Goal: Information Seeking & Learning: Learn about a topic

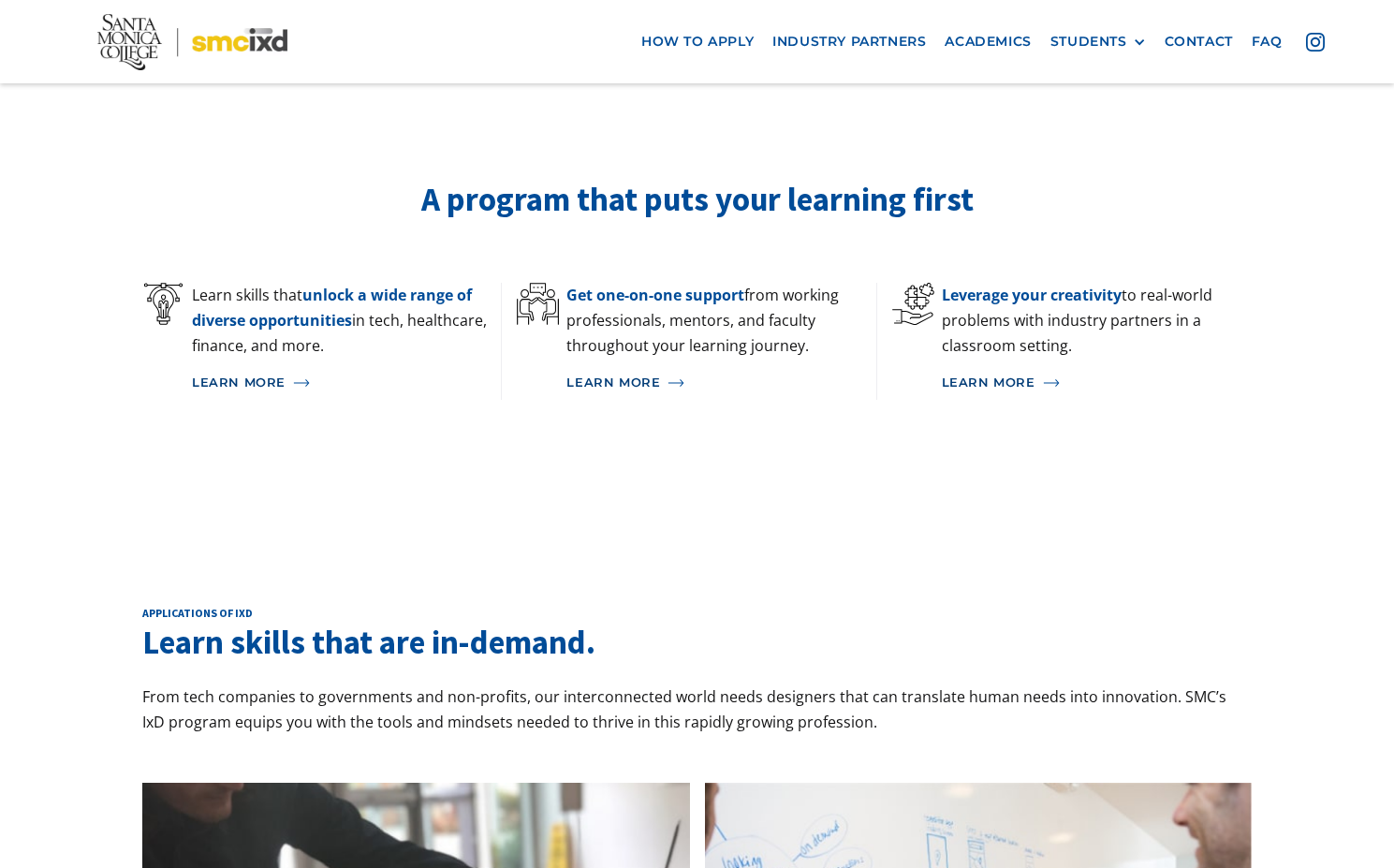
scroll to position [1722, 0]
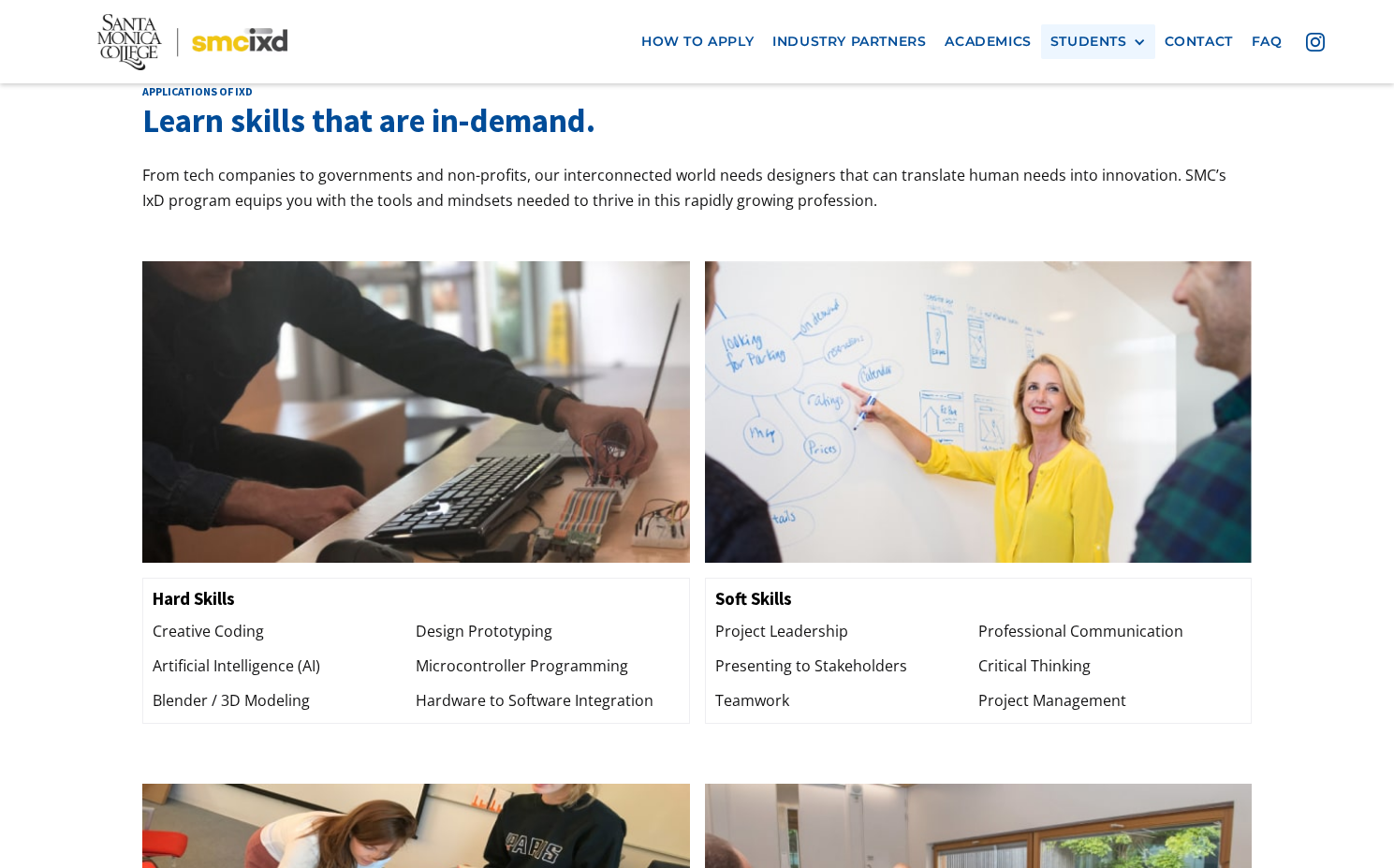
click at [1089, 45] on div "STUDENTS" at bounding box center [1089, 42] width 77 height 16
click at [1097, 112] on link "Current Students" at bounding box center [1134, 111] width 168 height 35
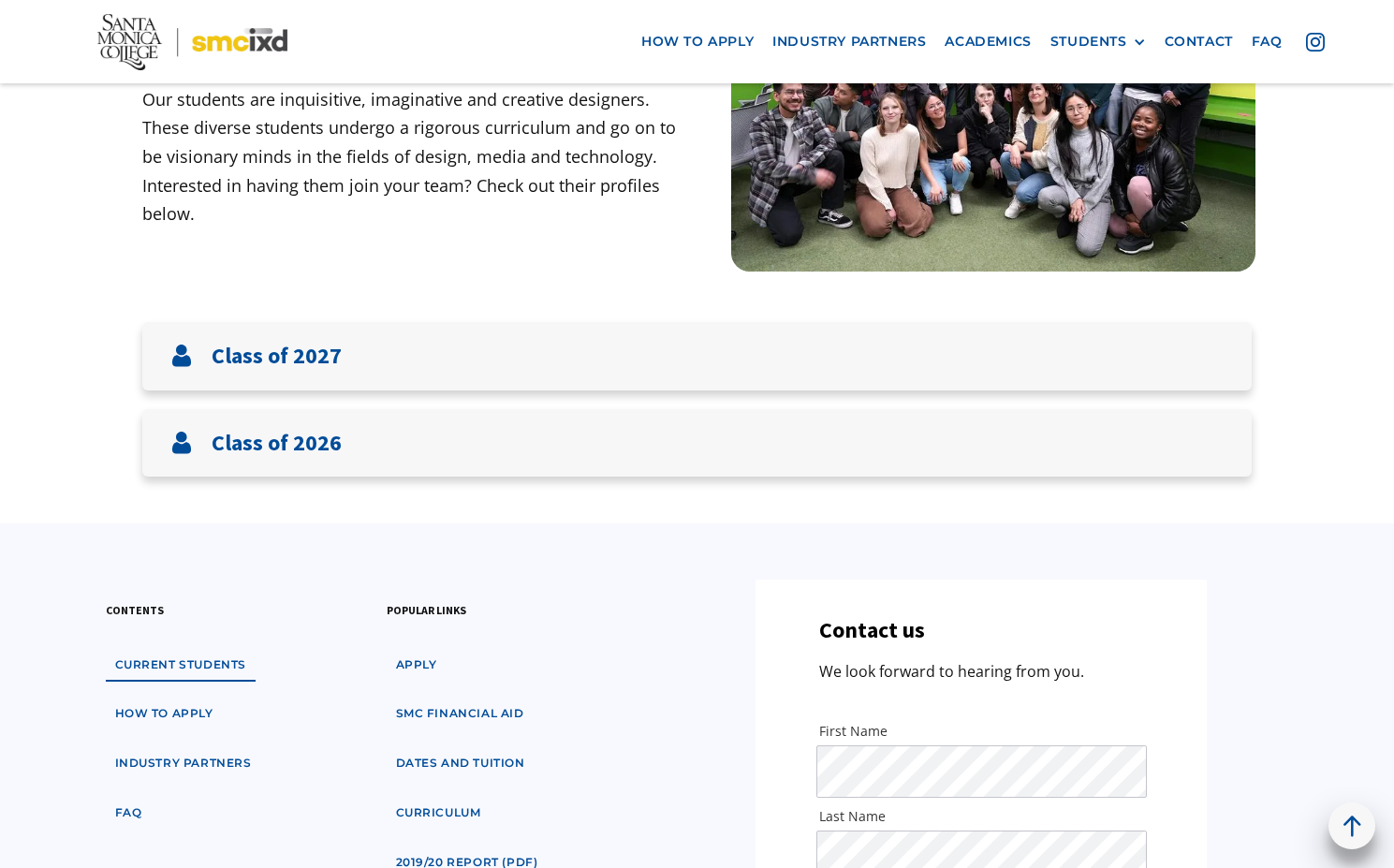
scroll to position [376, 0]
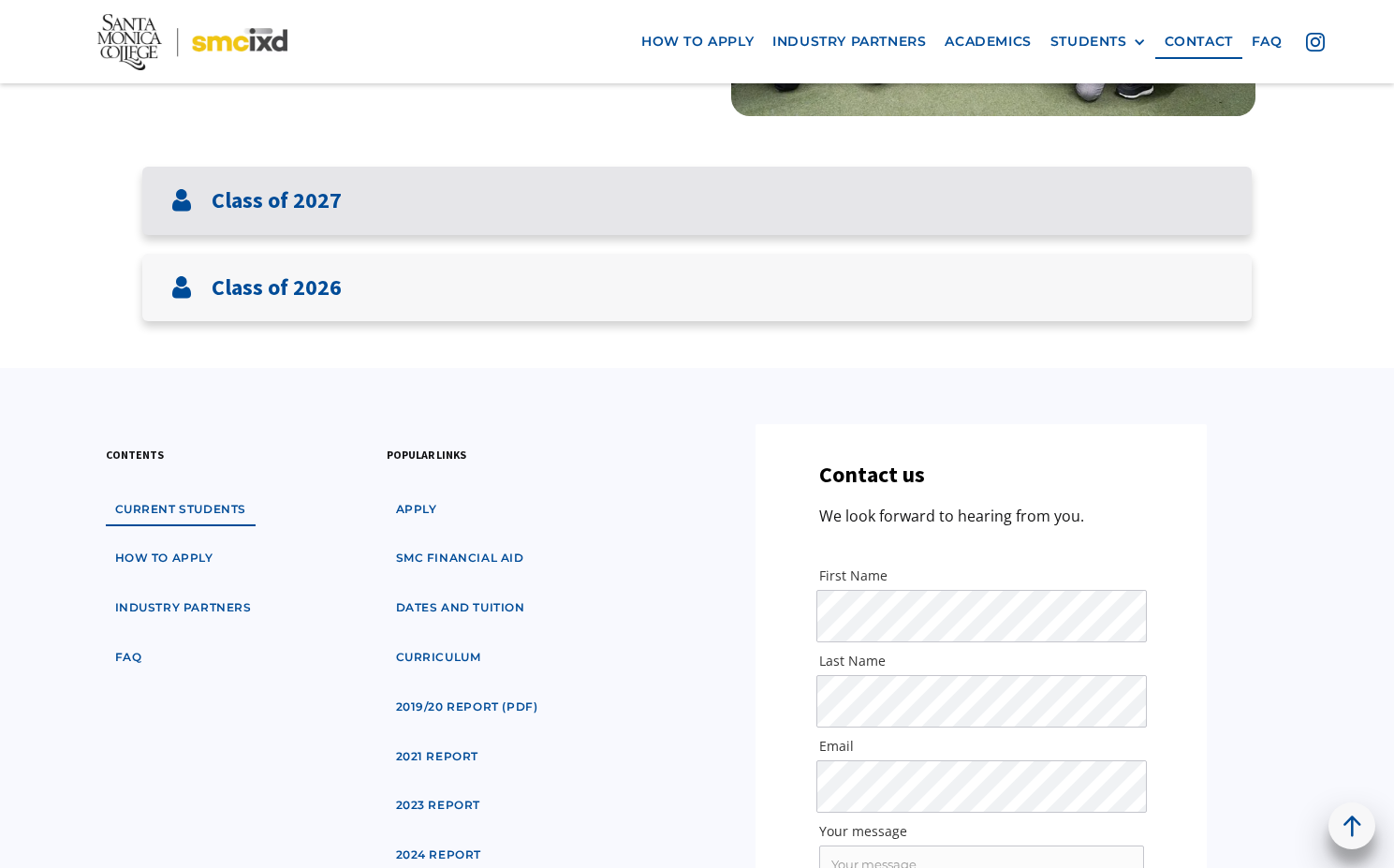
click at [399, 225] on div "Class of 2027" at bounding box center [696, 200] width 1109 height 68
click at [386, 214] on div "Class of 2027" at bounding box center [696, 200] width 1109 height 68
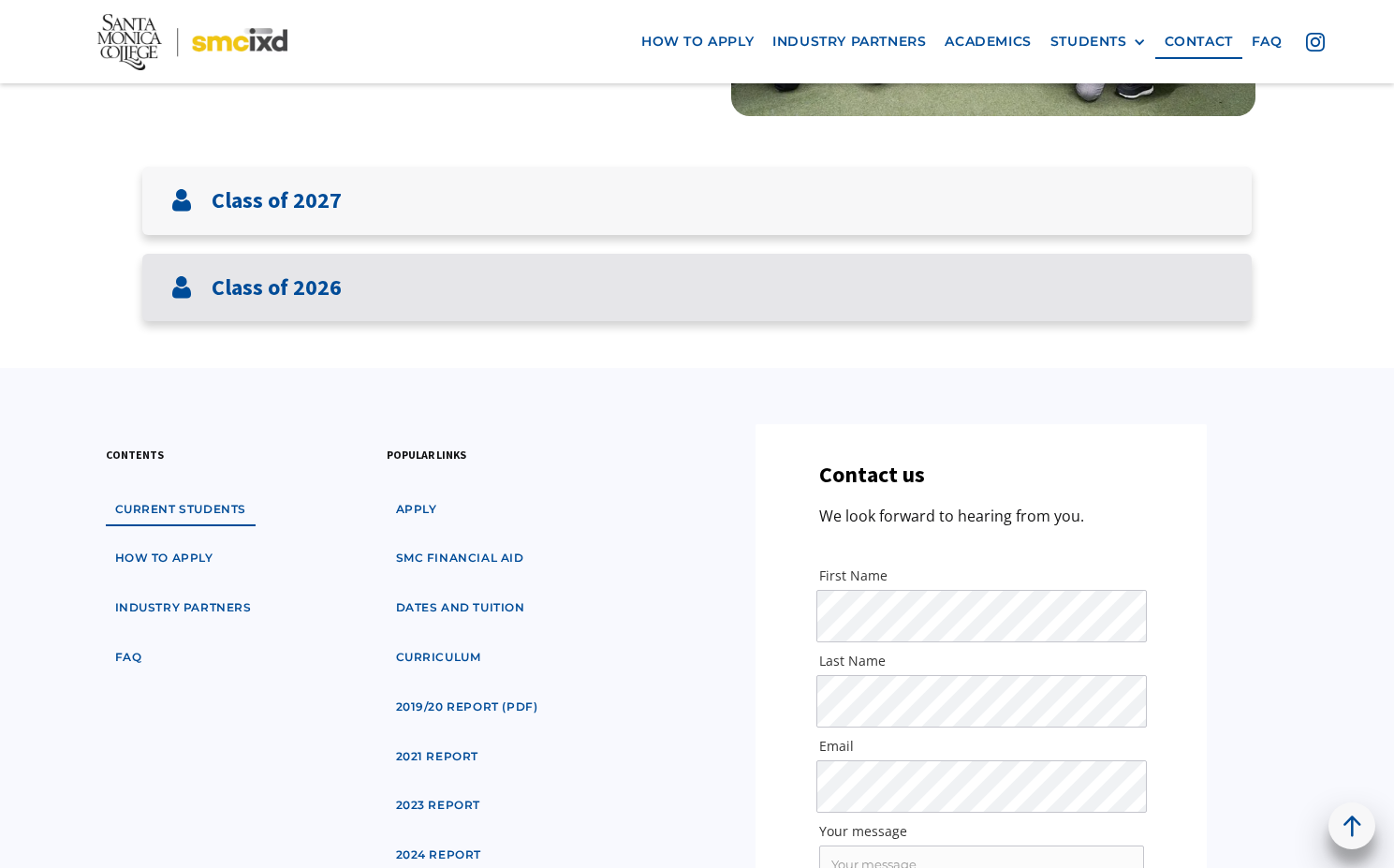
click at [304, 294] on h3 "Class of 2026" at bounding box center [277, 288] width 130 height 27
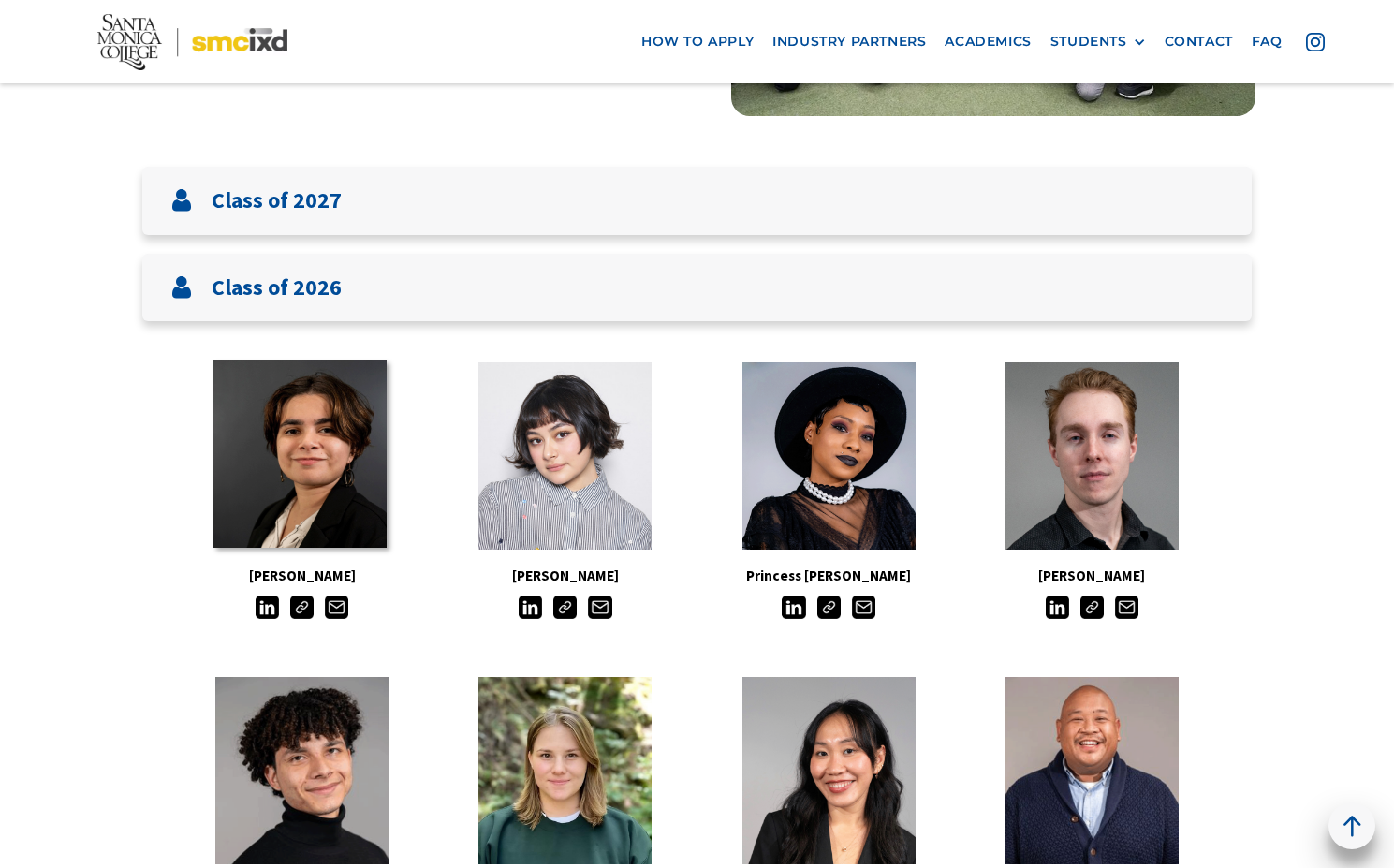
scroll to position [403, 0]
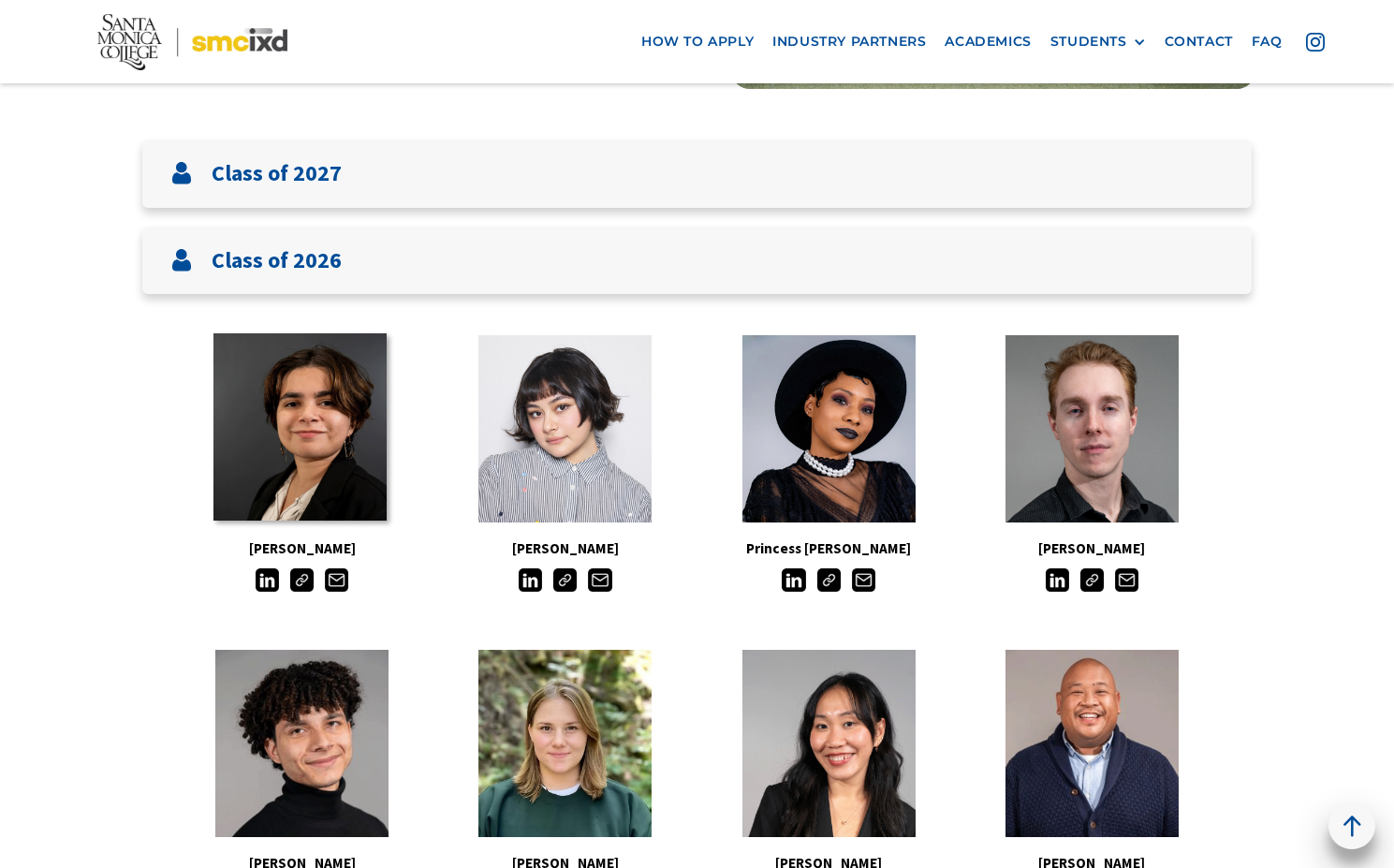
click at [326, 448] on link at bounding box center [300, 427] width 173 height 188
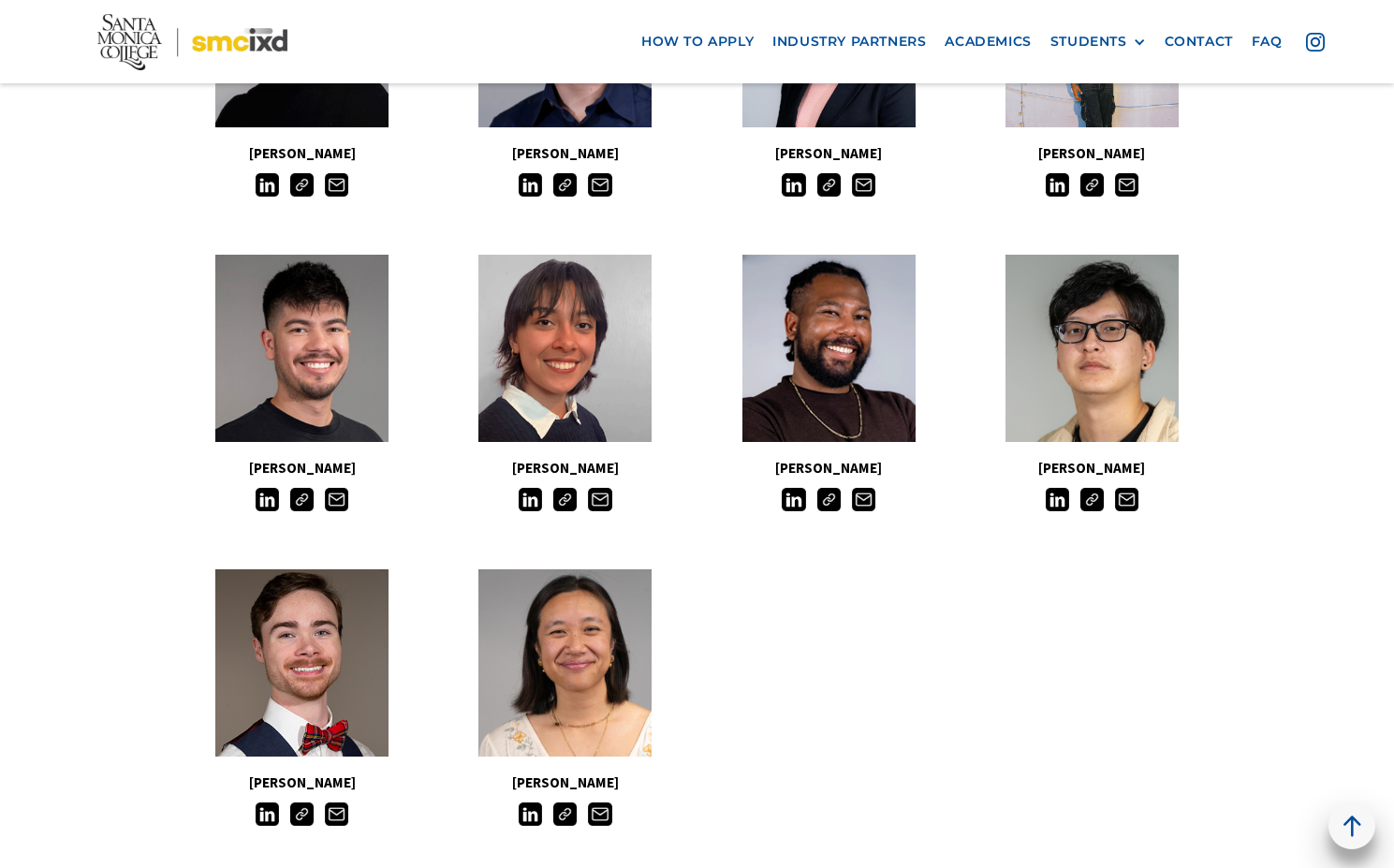
scroll to position [1457, 0]
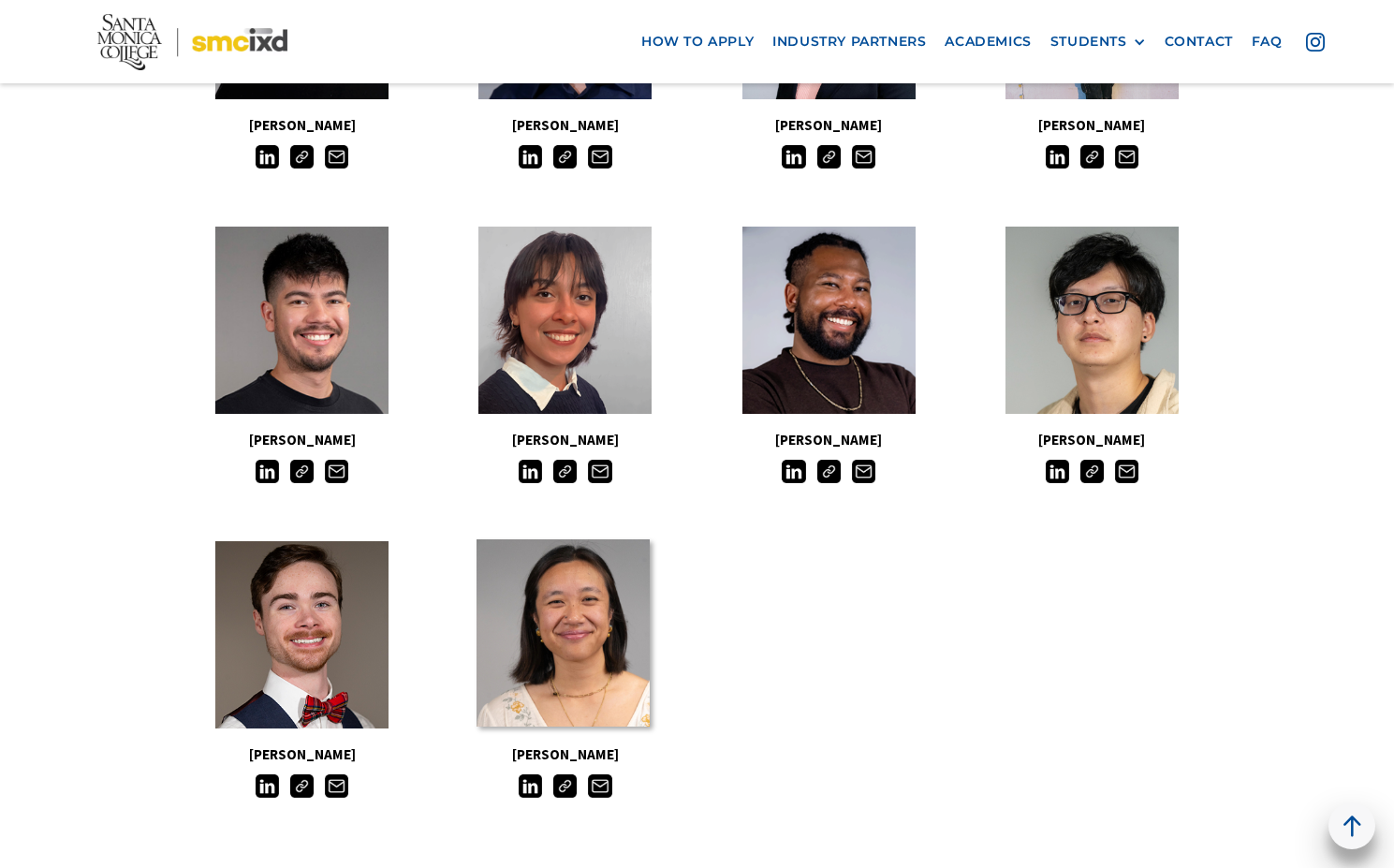
click at [568, 667] on link at bounding box center [563, 633] width 173 height 188
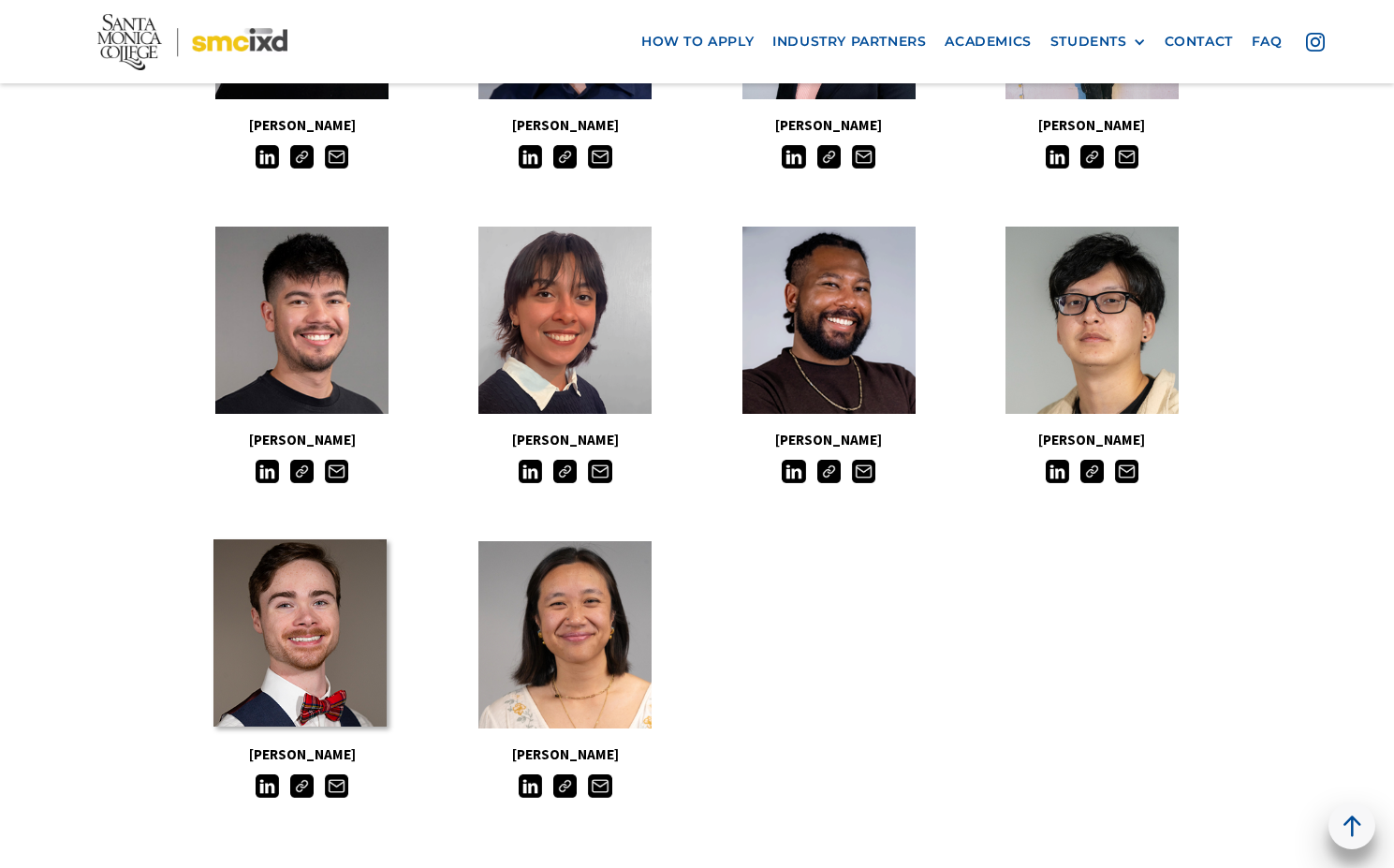
click at [323, 616] on link at bounding box center [300, 633] width 173 height 188
click at [323, 631] on link at bounding box center [300, 633] width 173 height 188
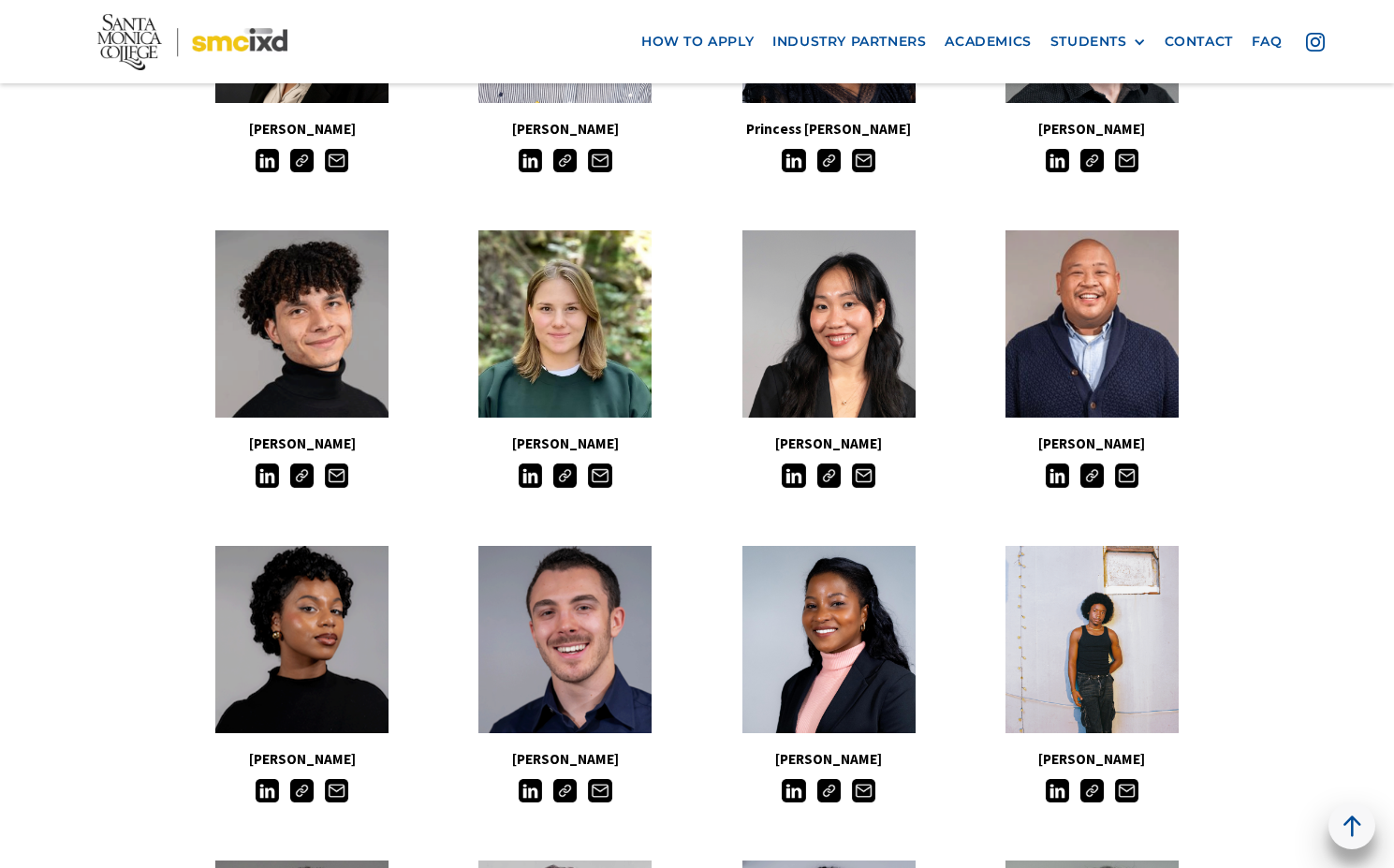
scroll to position [0, 0]
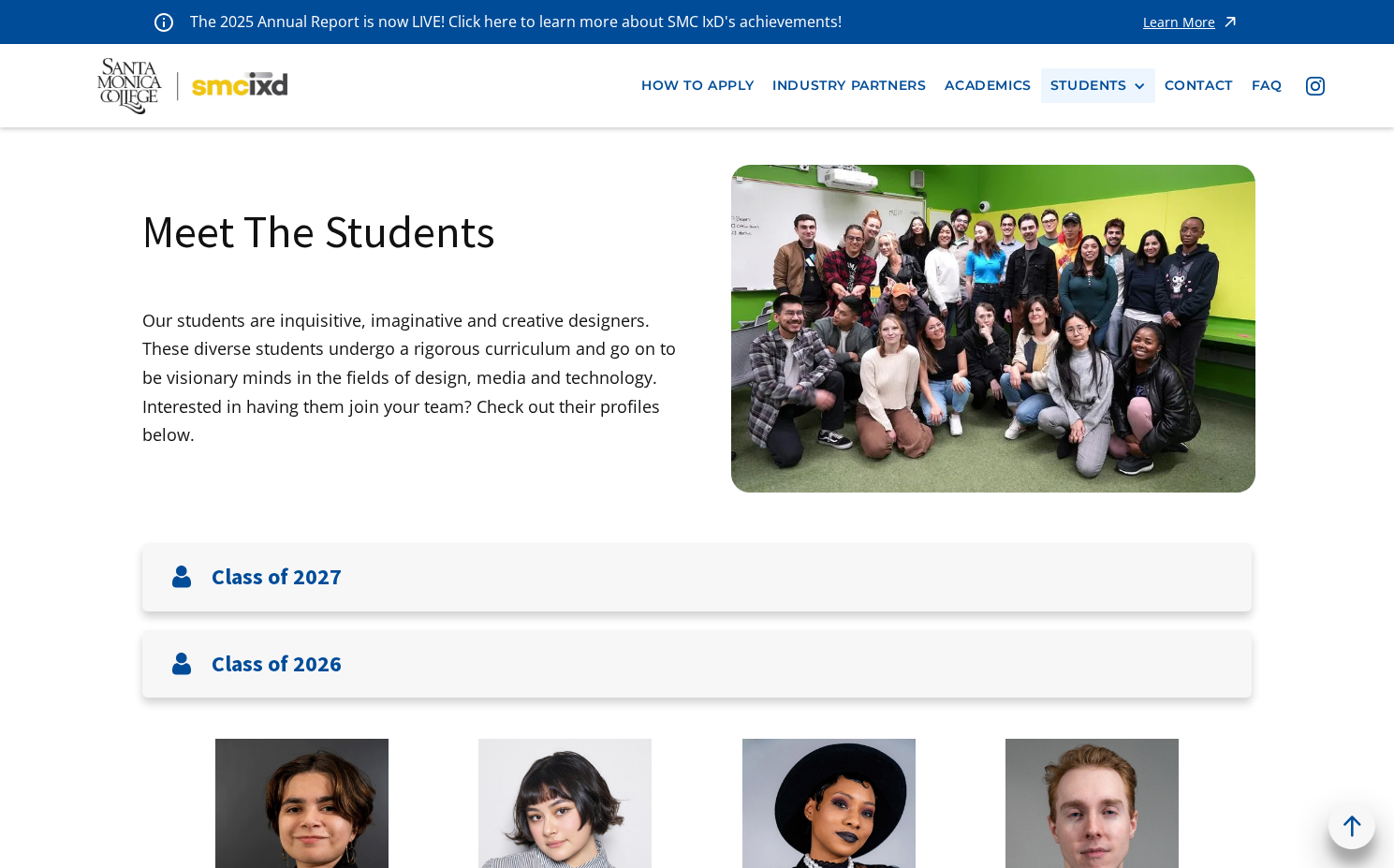
click at [1140, 87] on div at bounding box center [1139, 86] width 13 height 13
click at [1096, 193] on link "Alumni" at bounding box center [1134, 190] width 168 height 35
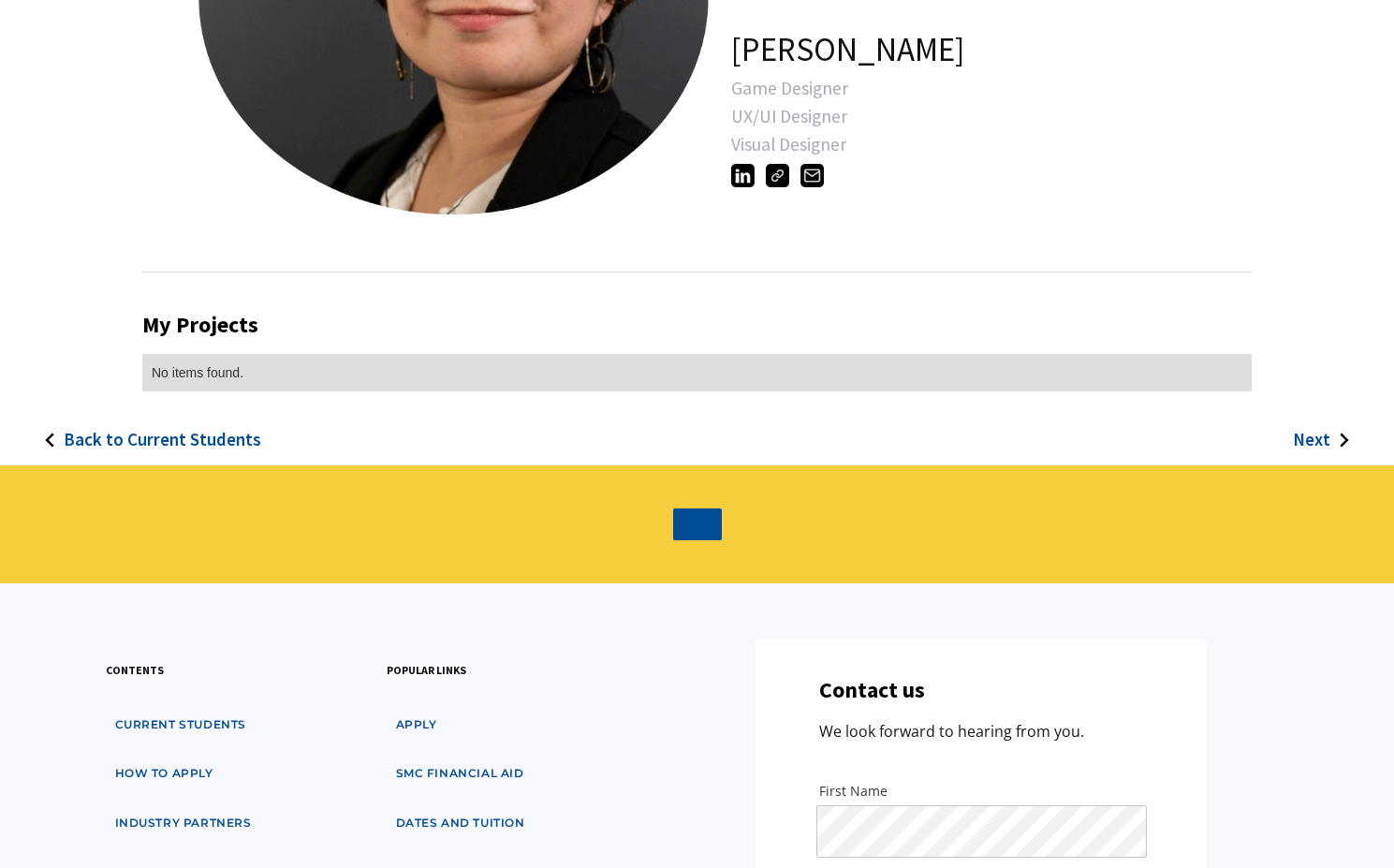
scroll to position [115, 0]
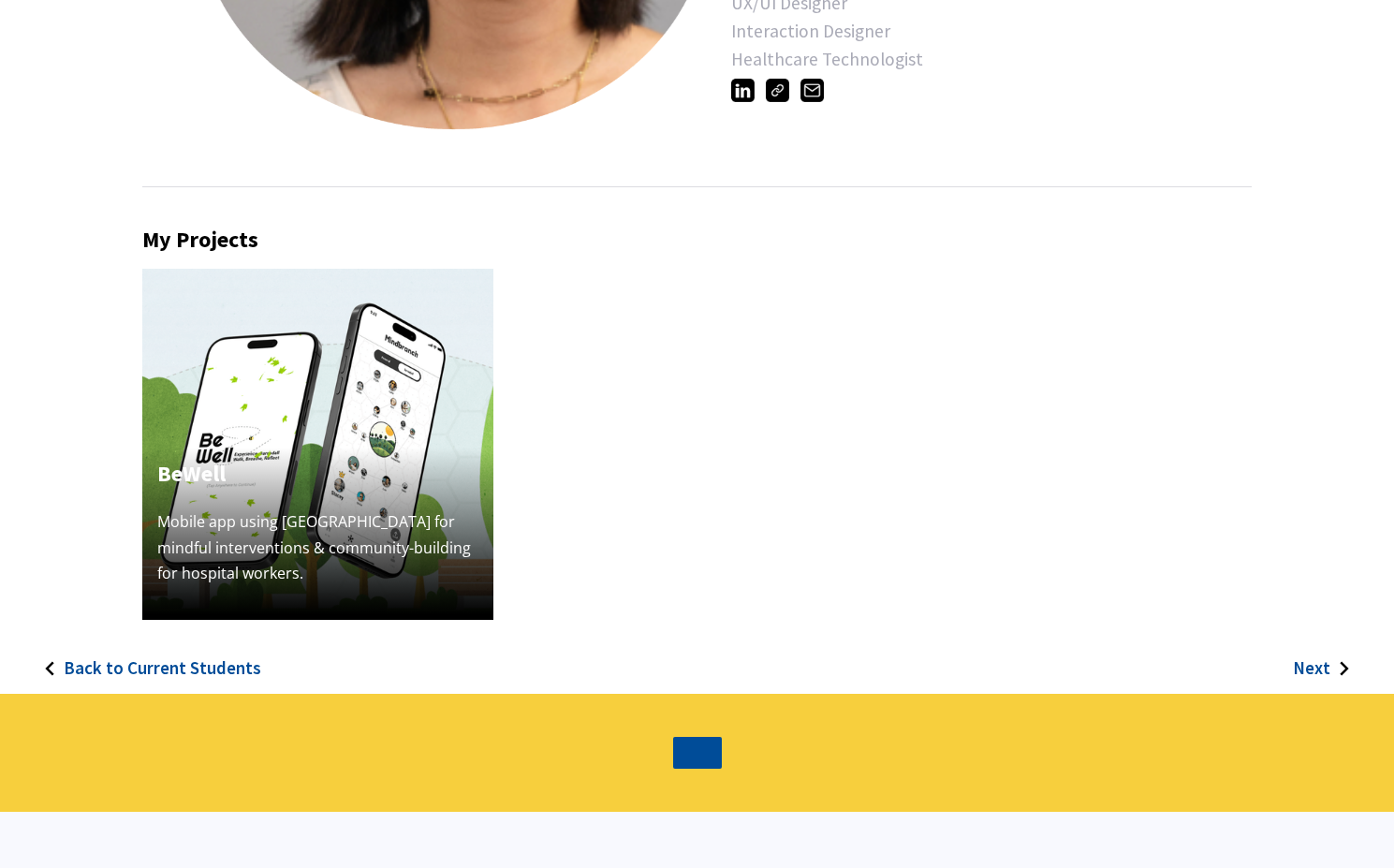
scroll to position [146, 0]
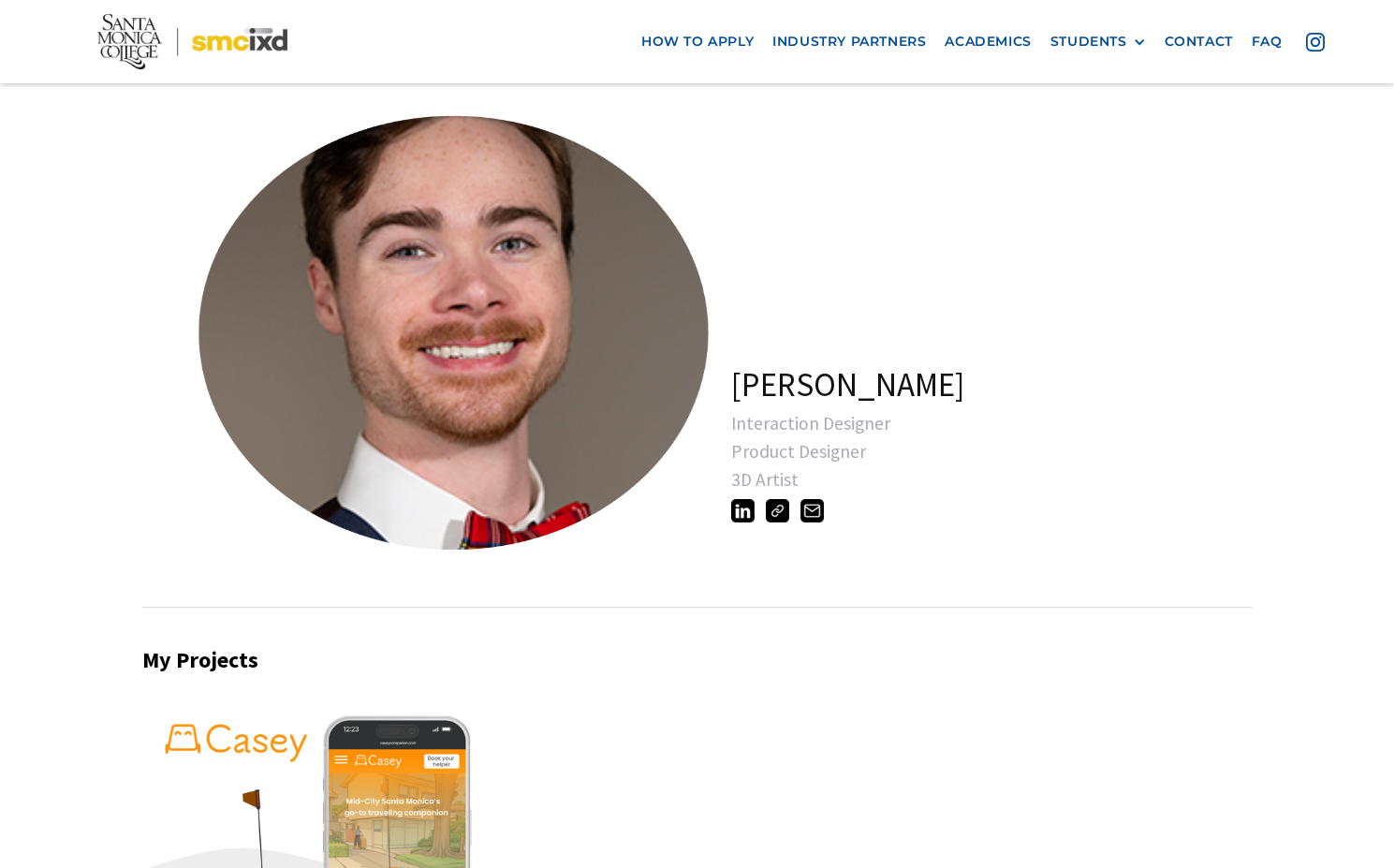
scroll to position [444, 0]
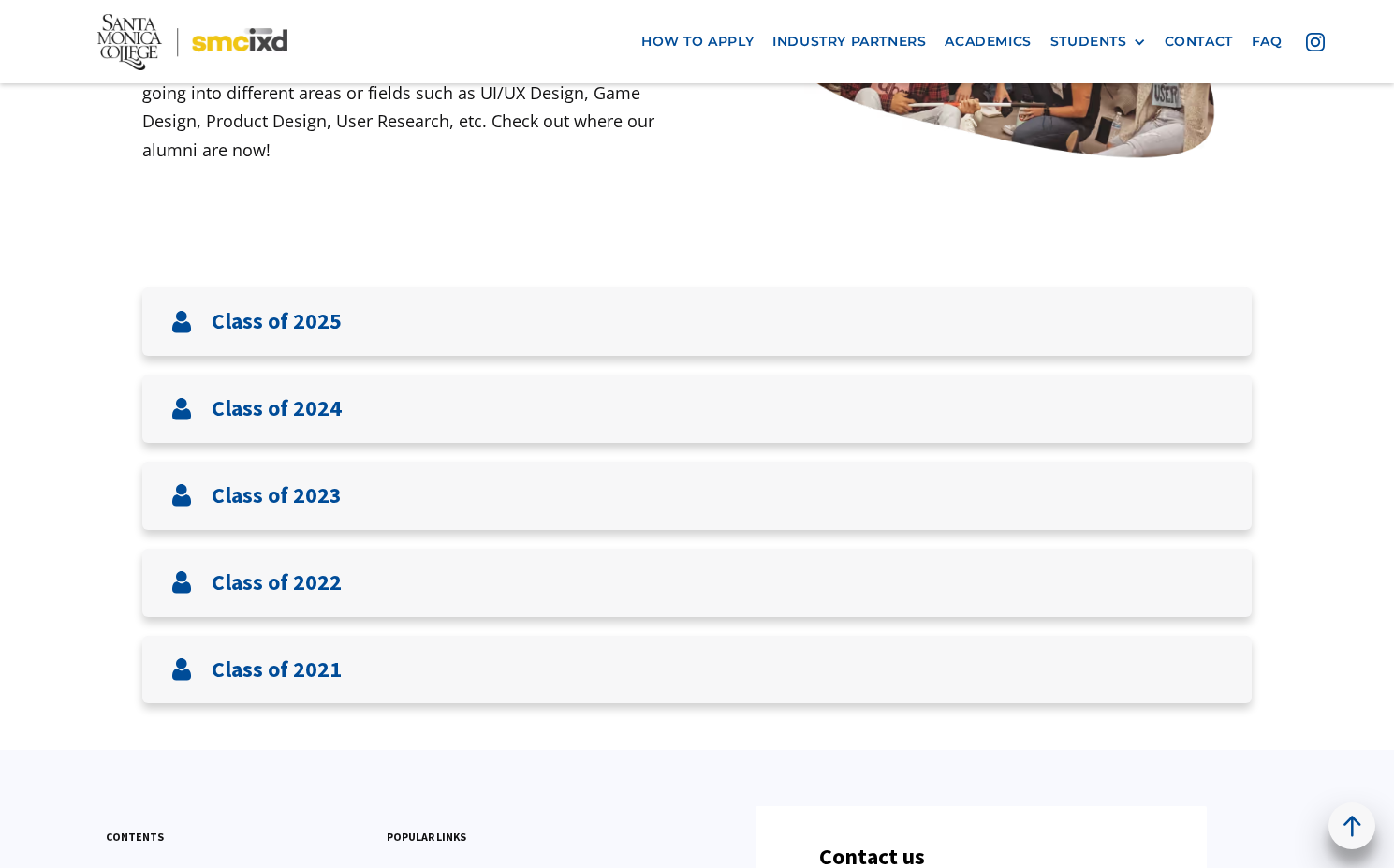
scroll to position [528, 0]
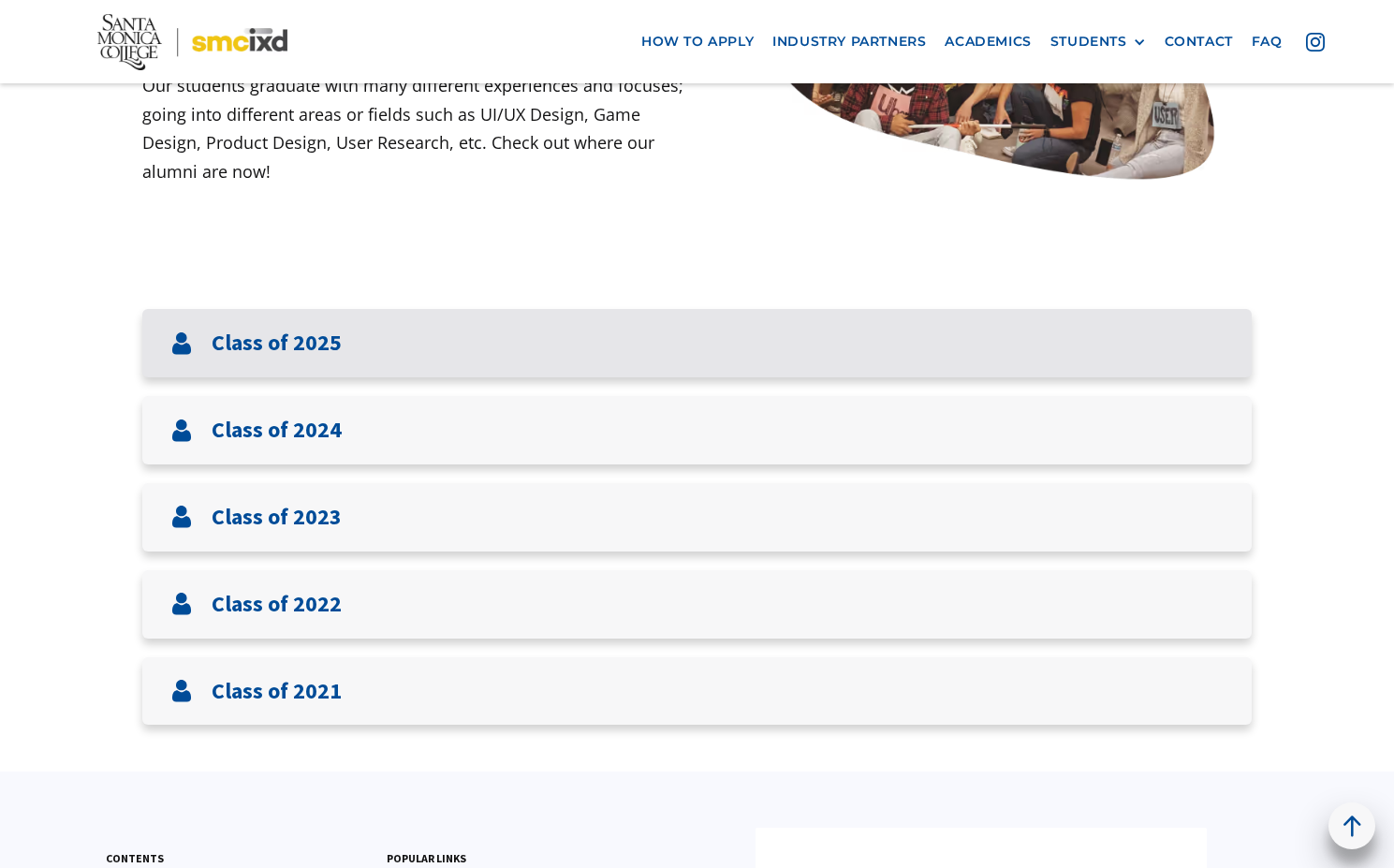
click at [499, 343] on div "Class of 2025" at bounding box center [696, 343] width 1109 height 68
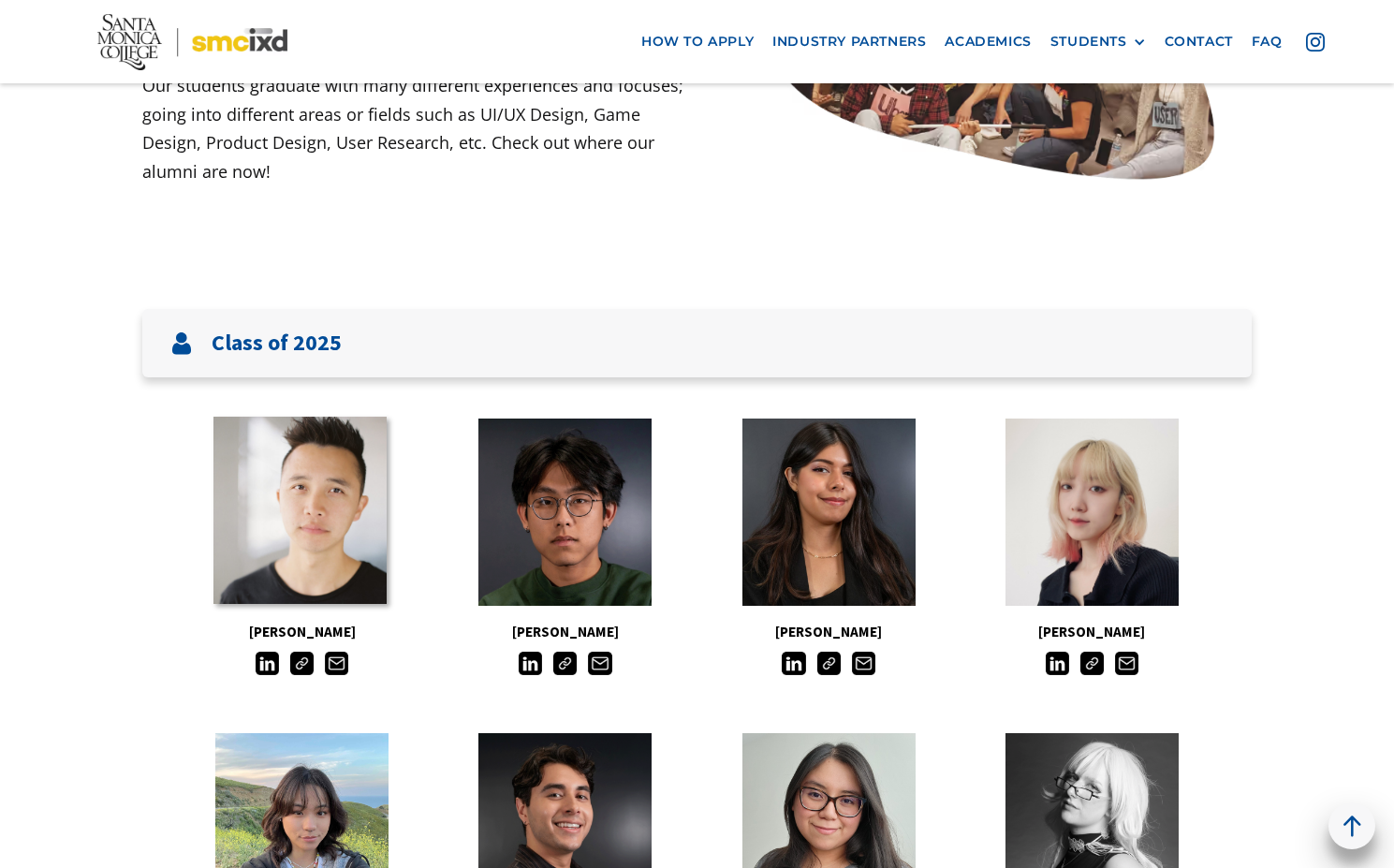
click at [328, 574] on link at bounding box center [300, 510] width 173 height 188
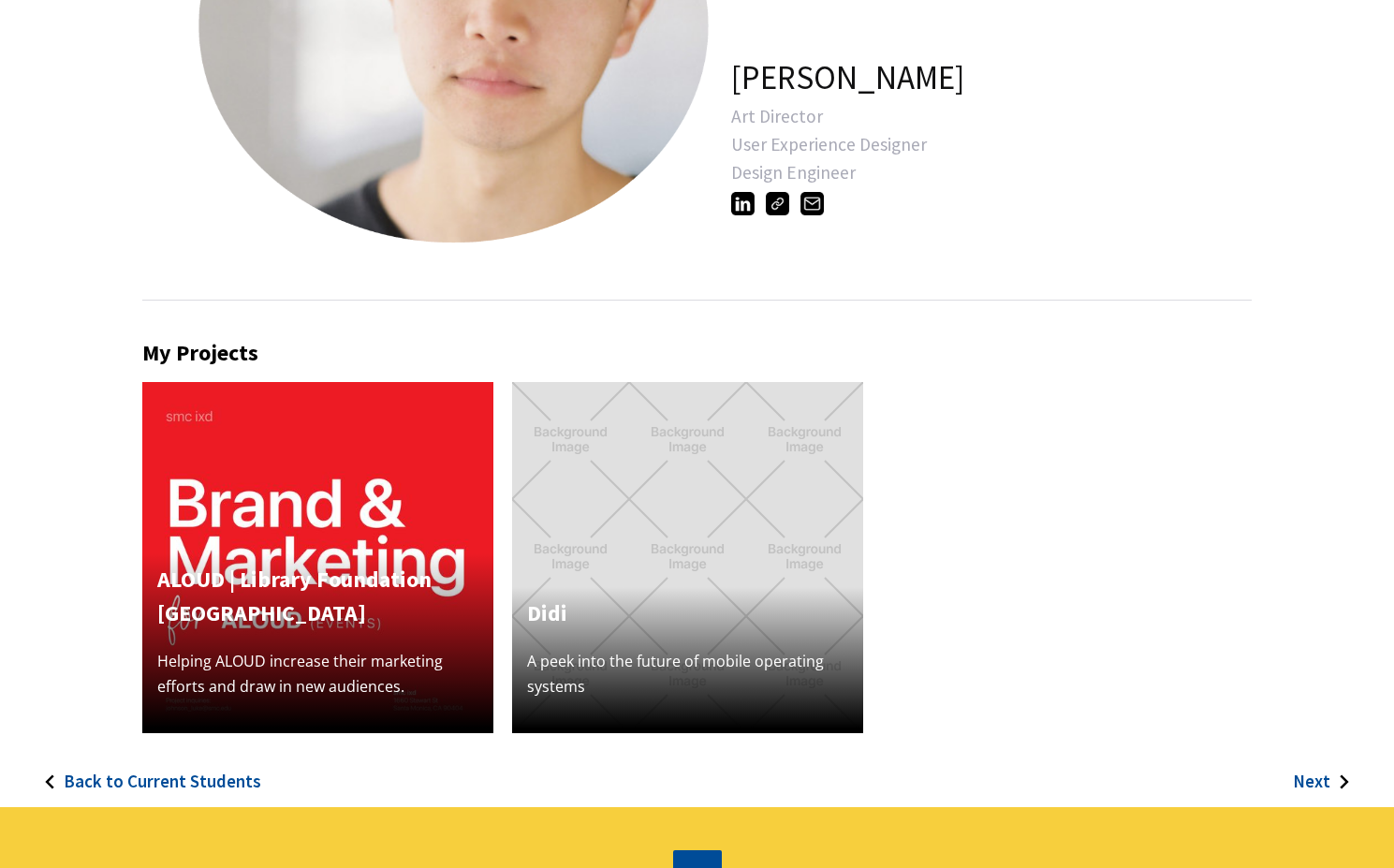
scroll to position [384, 0]
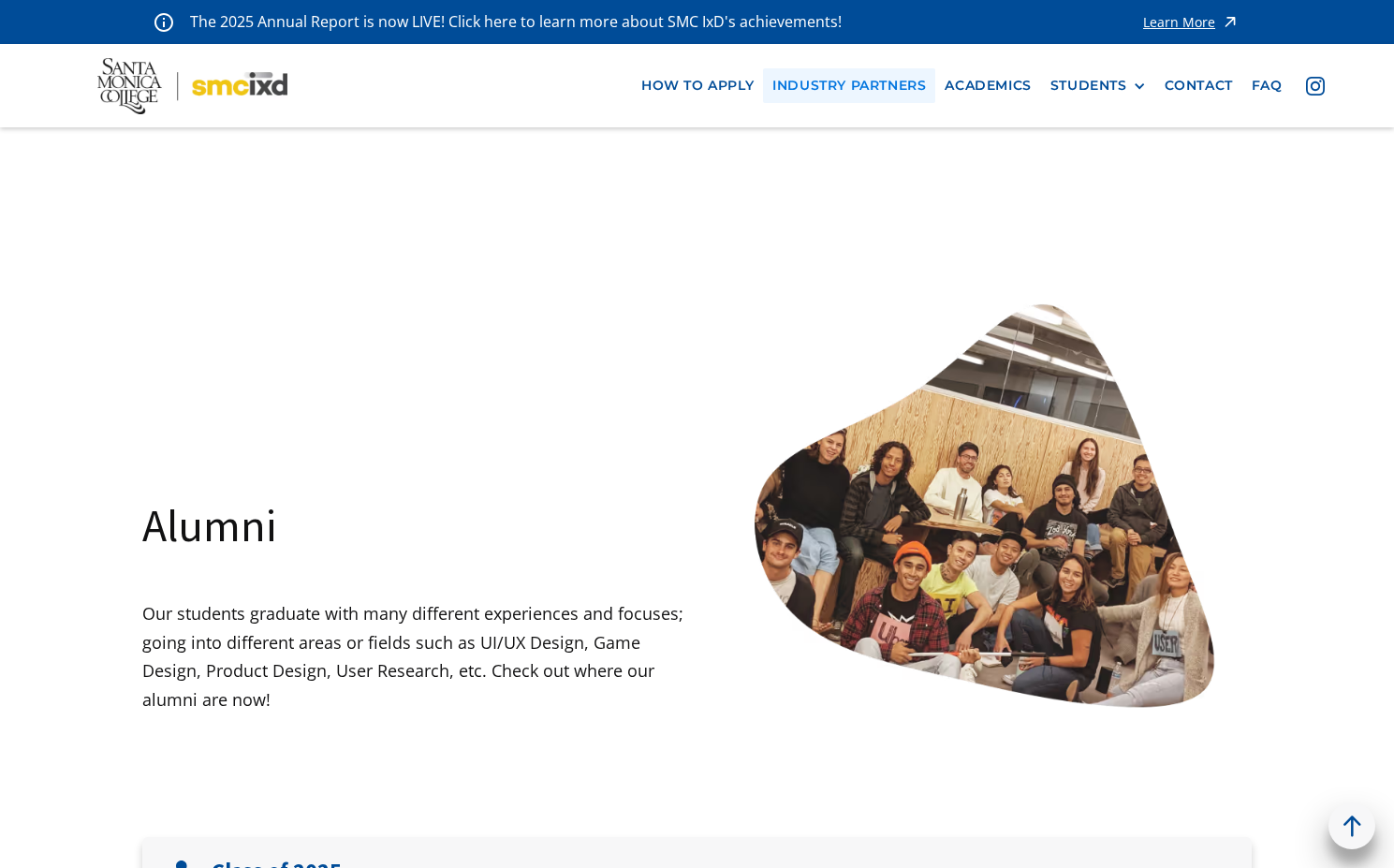
click at [887, 87] on link "industry partners" at bounding box center [849, 86] width 172 height 35
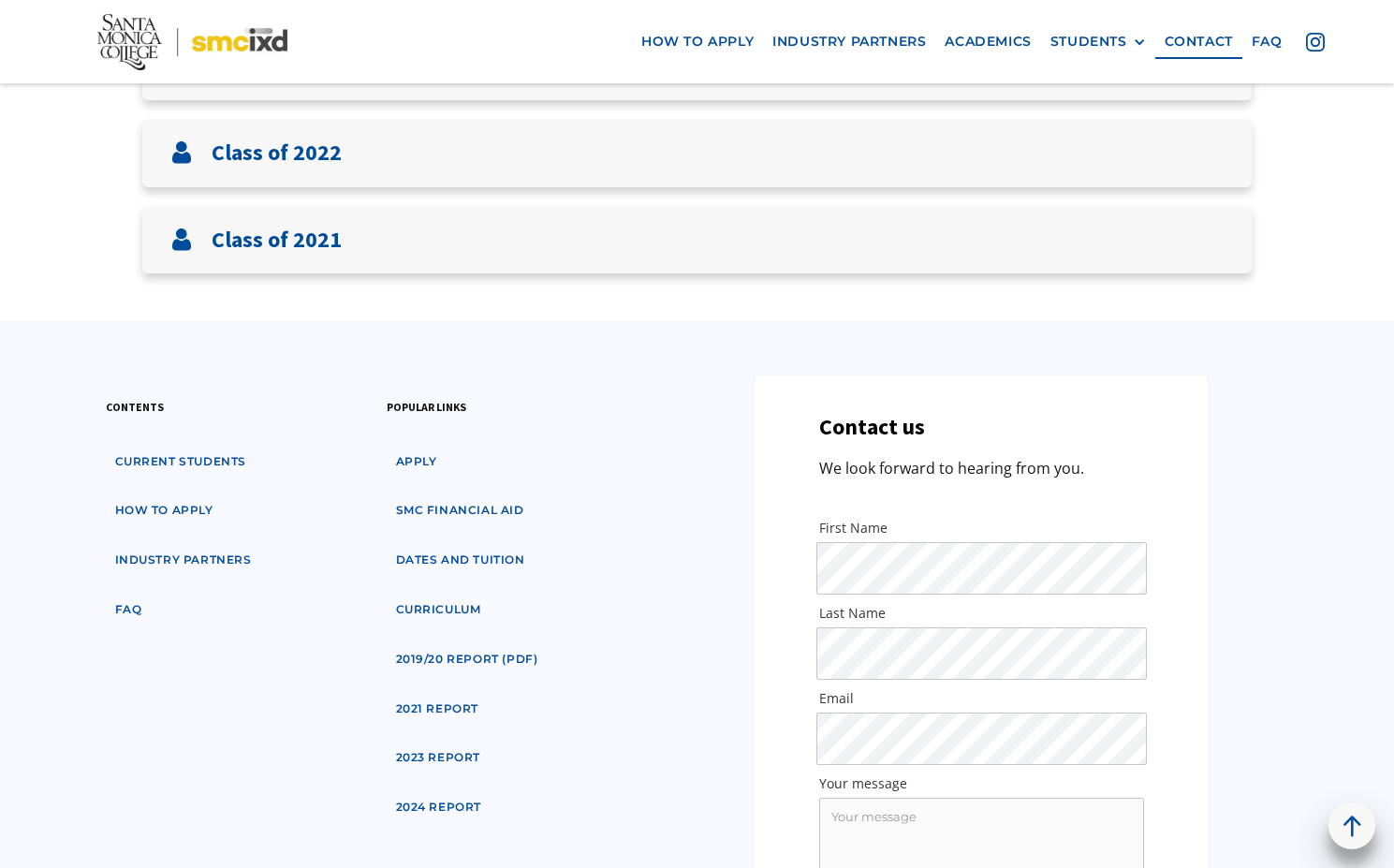
scroll to position [690, 0]
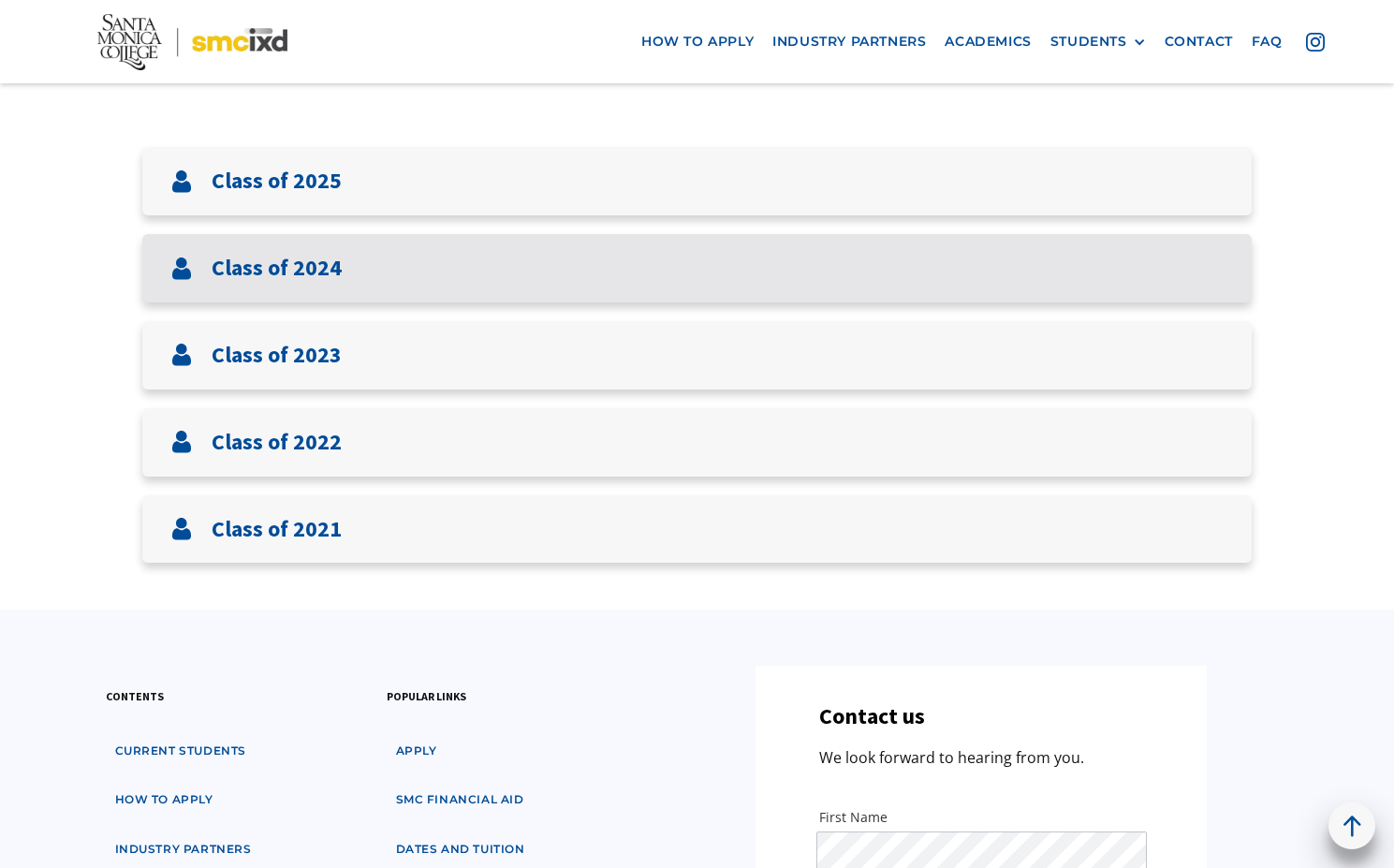
click at [417, 255] on div "Class of 2024" at bounding box center [696, 268] width 1109 height 68
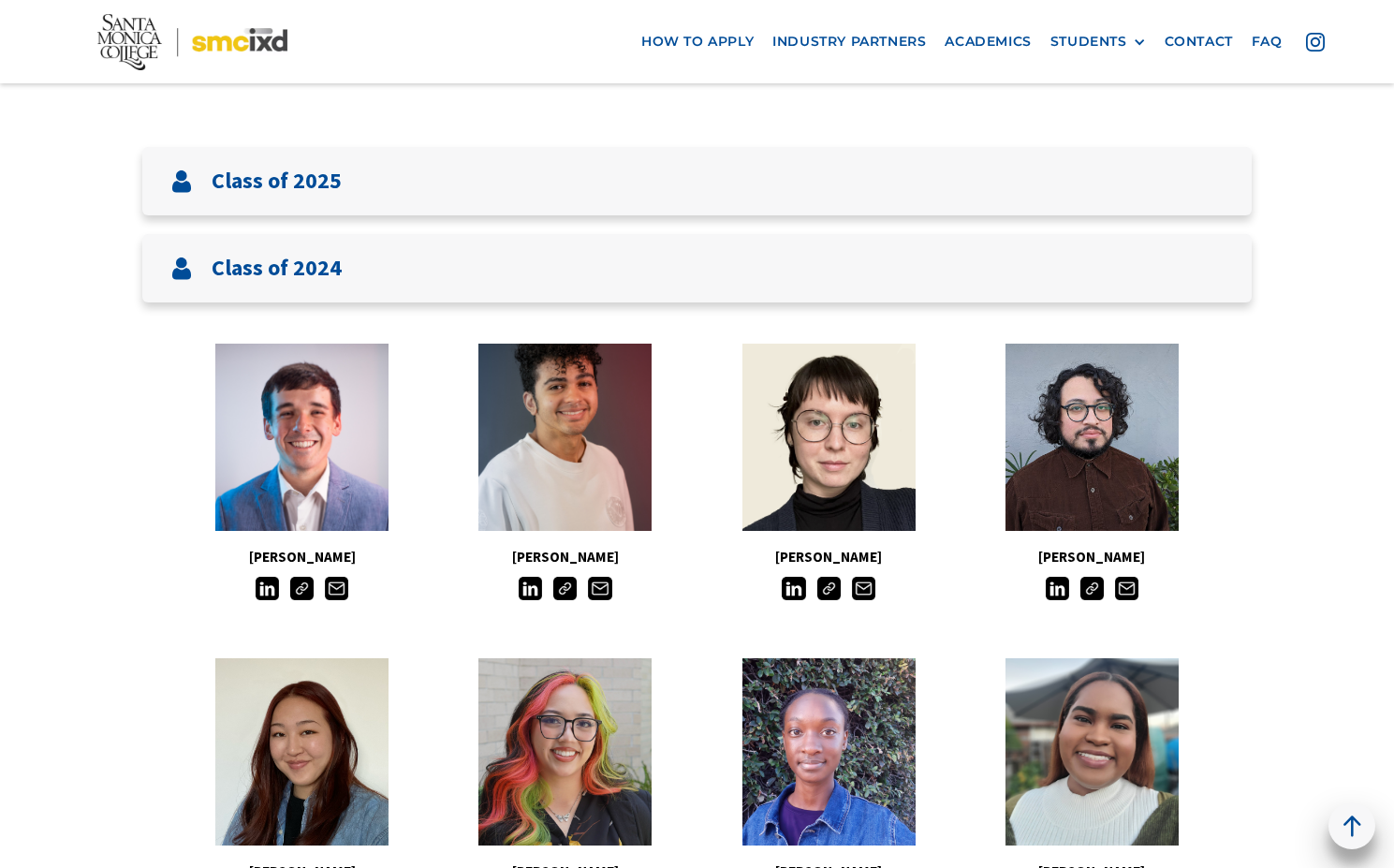
click at [337, 558] on h5 "[PERSON_NAME]" at bounding box center [301, 557] width 263 height 24
click at [319, 462] on link at bounding box center [300, 435] width 173 height 188
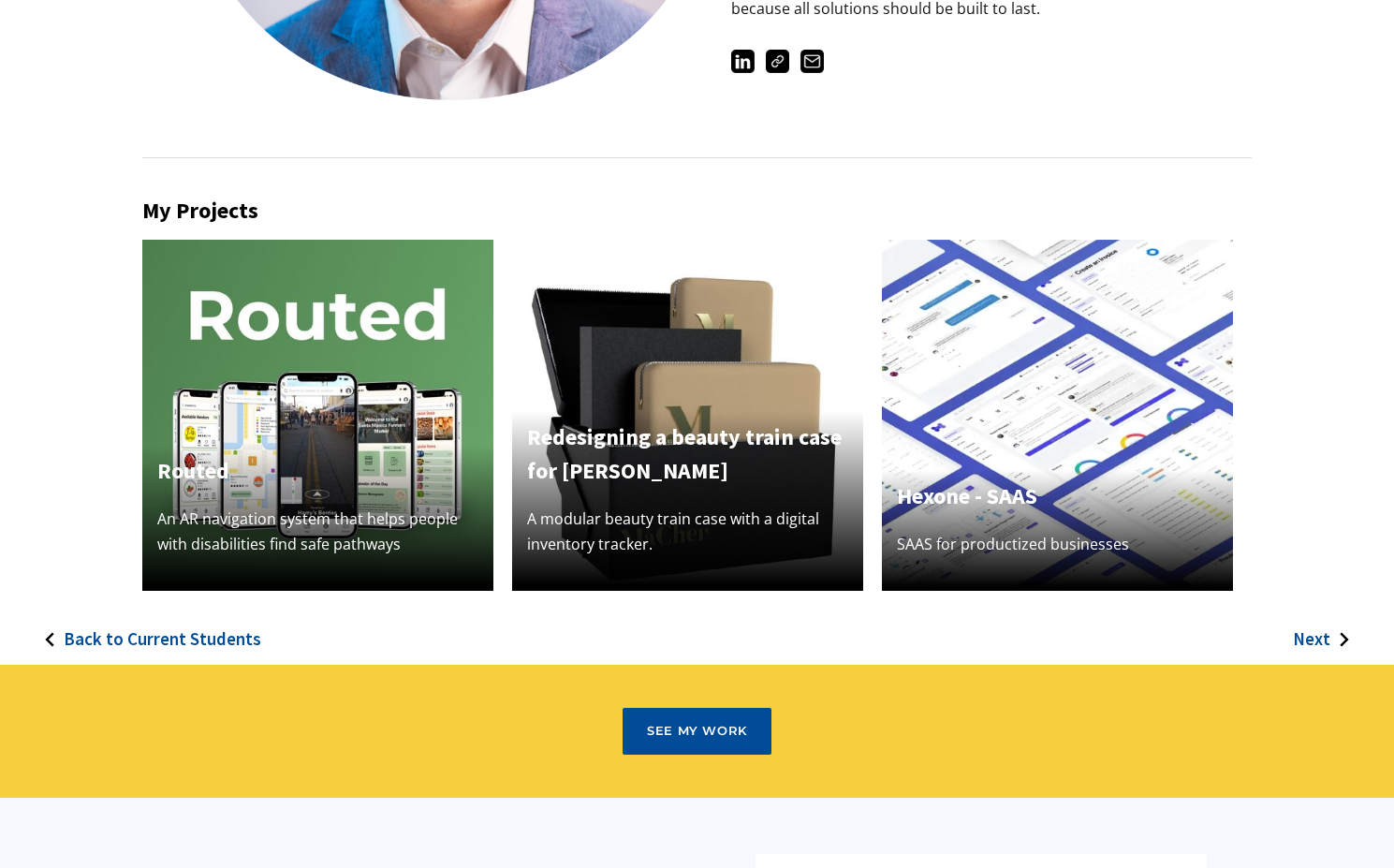
scroll to position [453, 0]
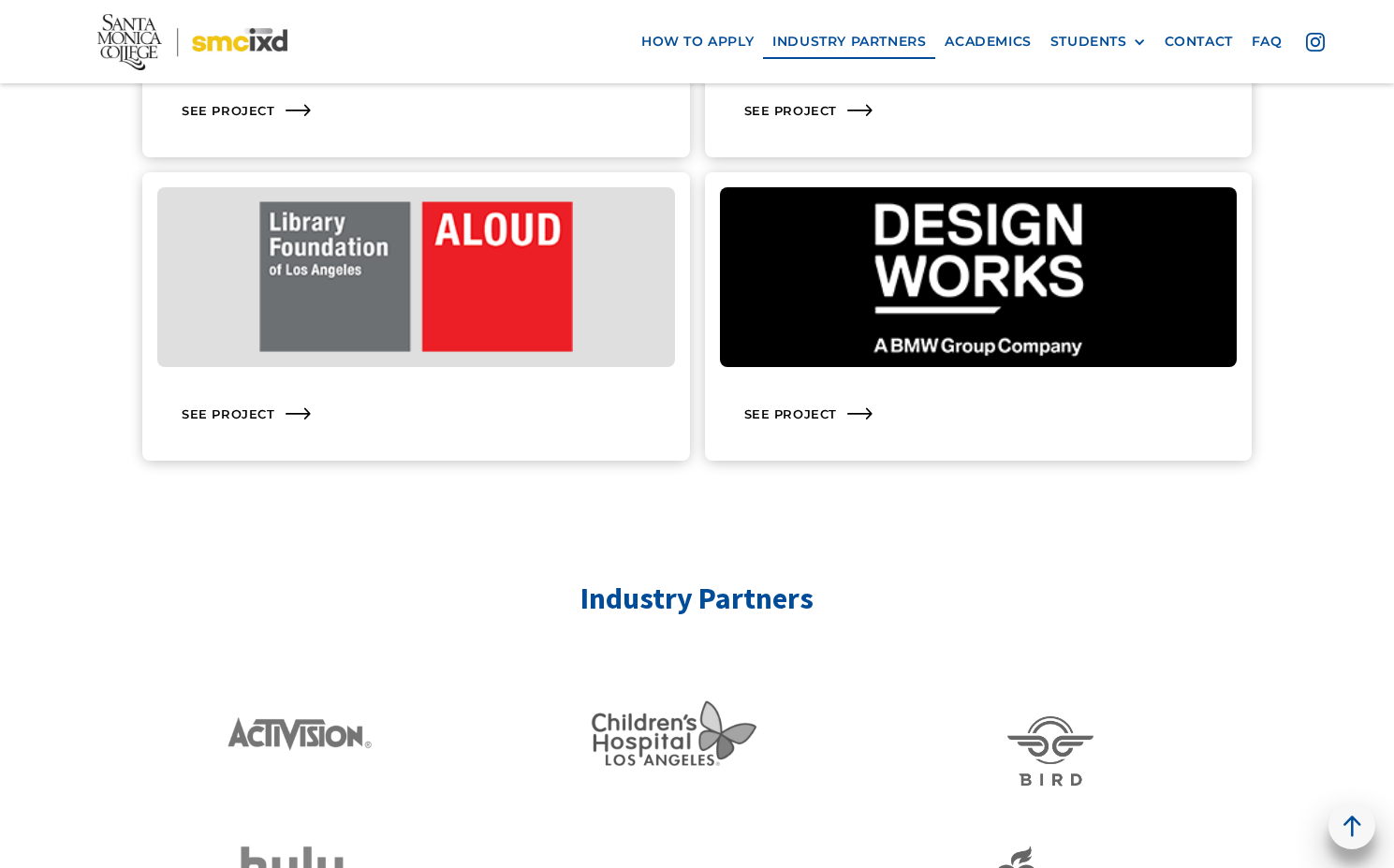
scroll to position [3166, 0]
